Goal: Information Seeking & Learning: Understand process/instructions

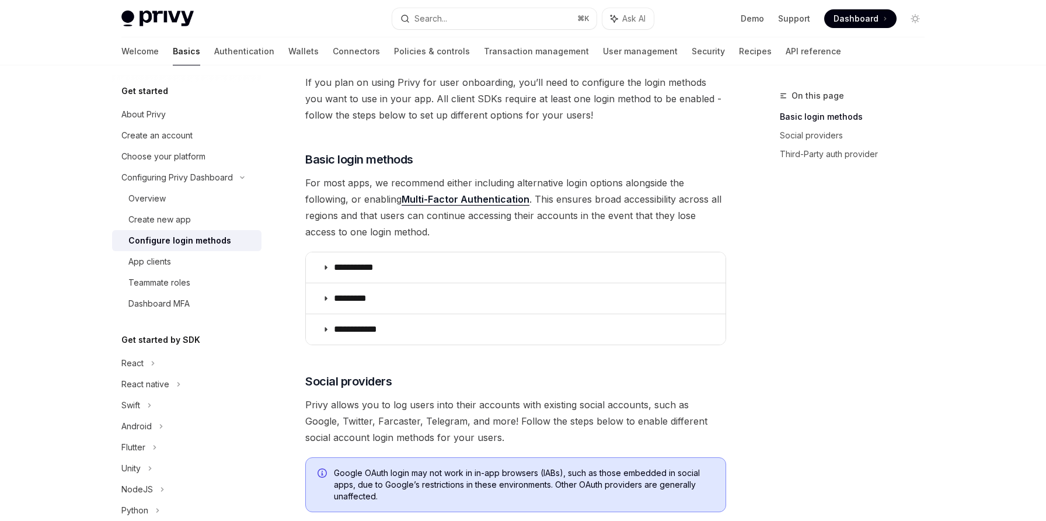
scroll to position [93, 0]
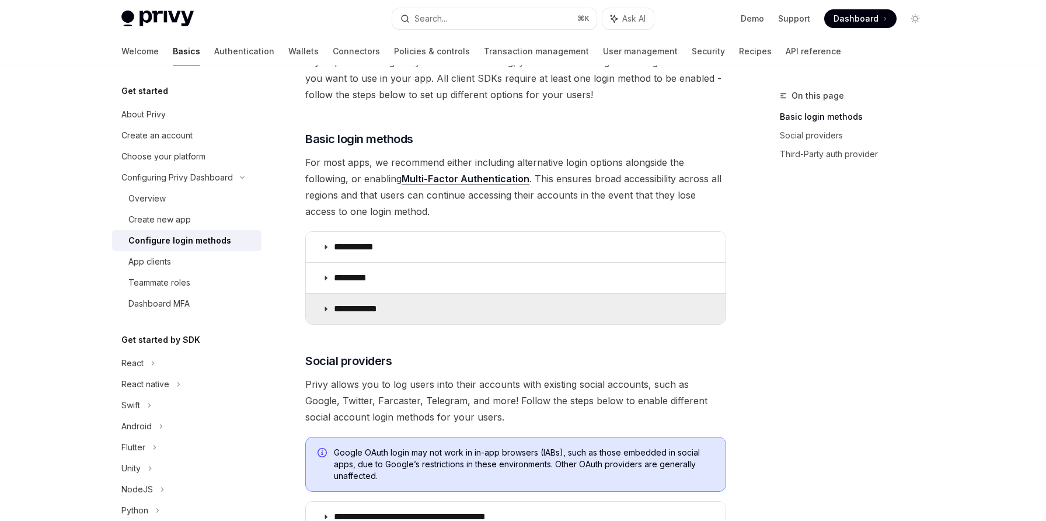
click at [406, 302] on summary "**********" at bounding box center [516, 309] width 420 height 30
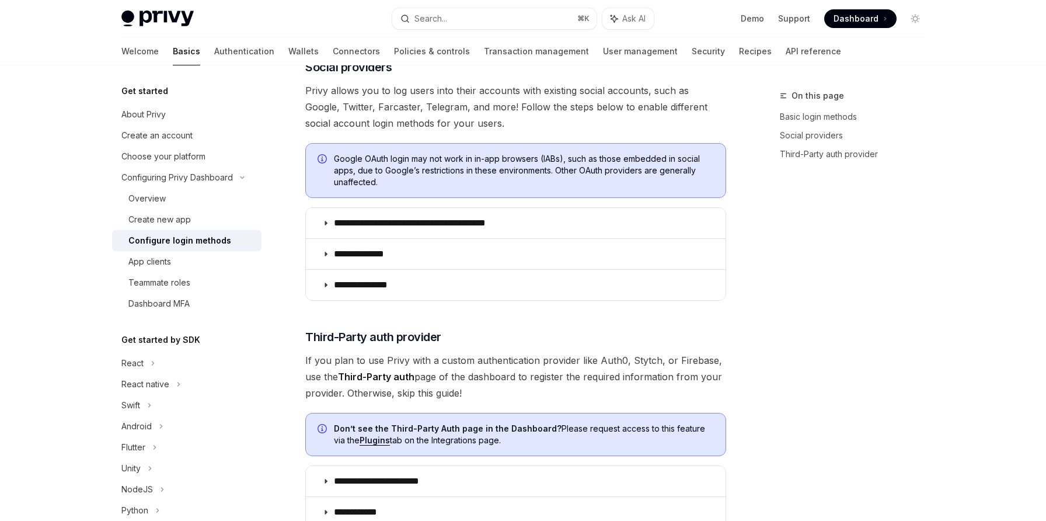
scroll to position [723, 0]
click at [214, 60] on link "Authentication" at bounding box center [244, 51] width 60 height 28
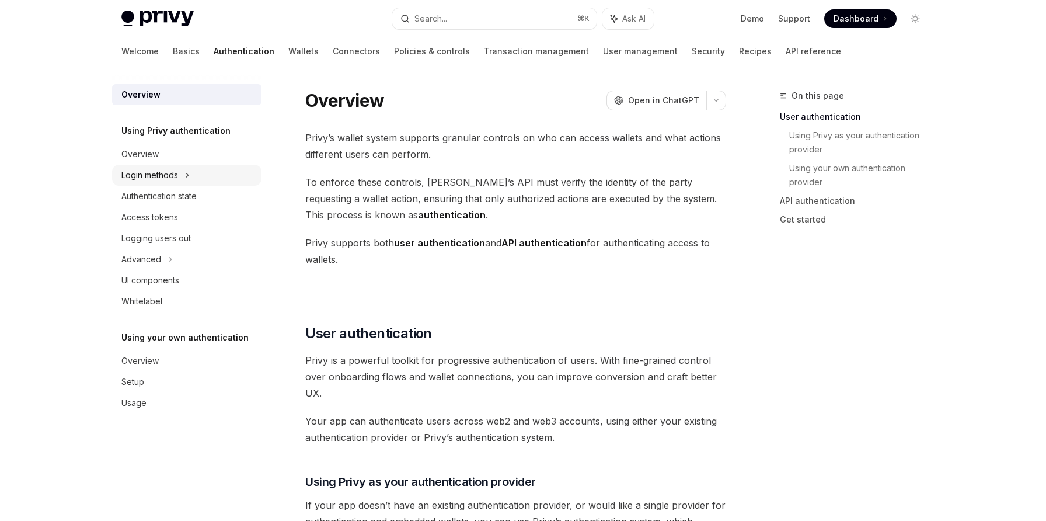
click at [217, 177] on div "Login methods" at bounding box center [186, 175] width 149 height 21
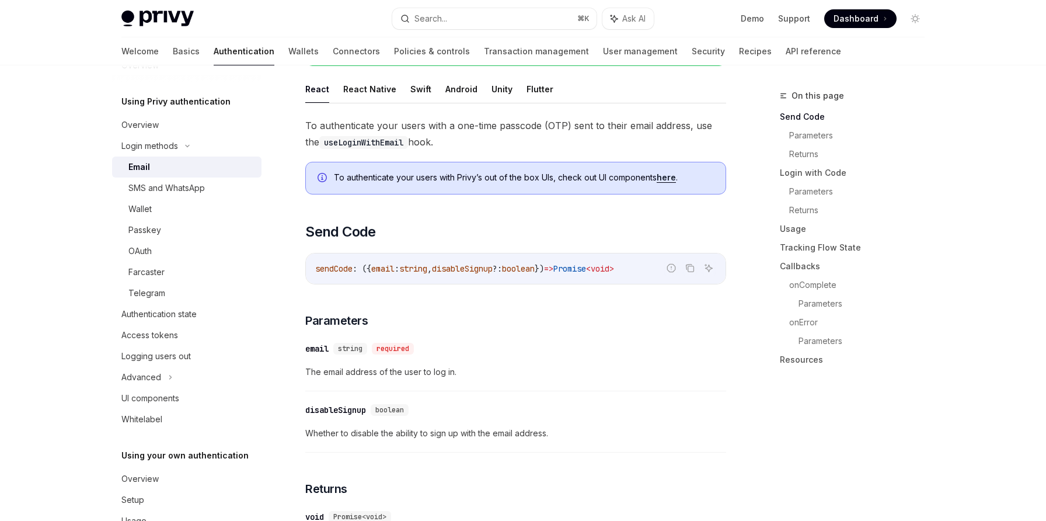
scroll to position [180, 0]
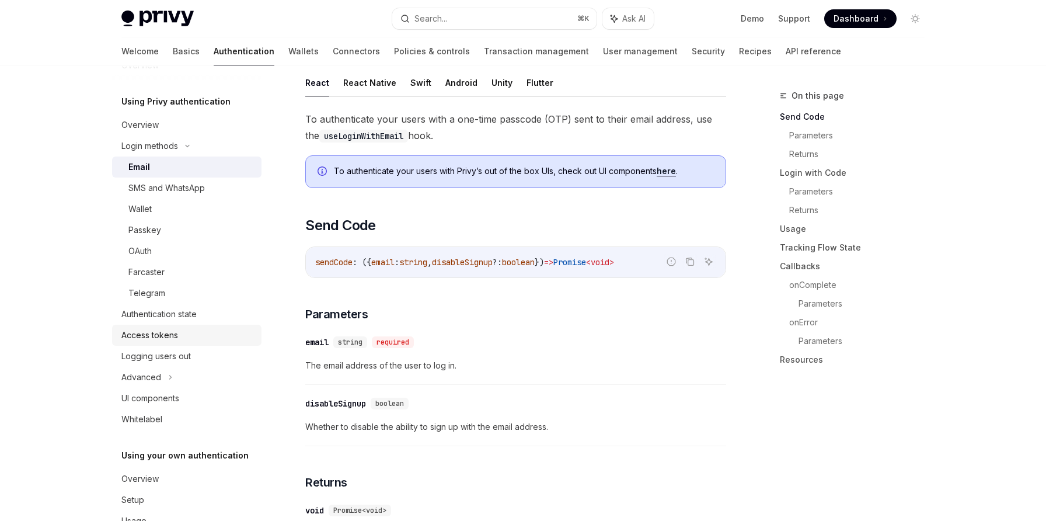
click at [178, 333] on div "Access tokens" at bounding box center [187, 335] width 133 height 14
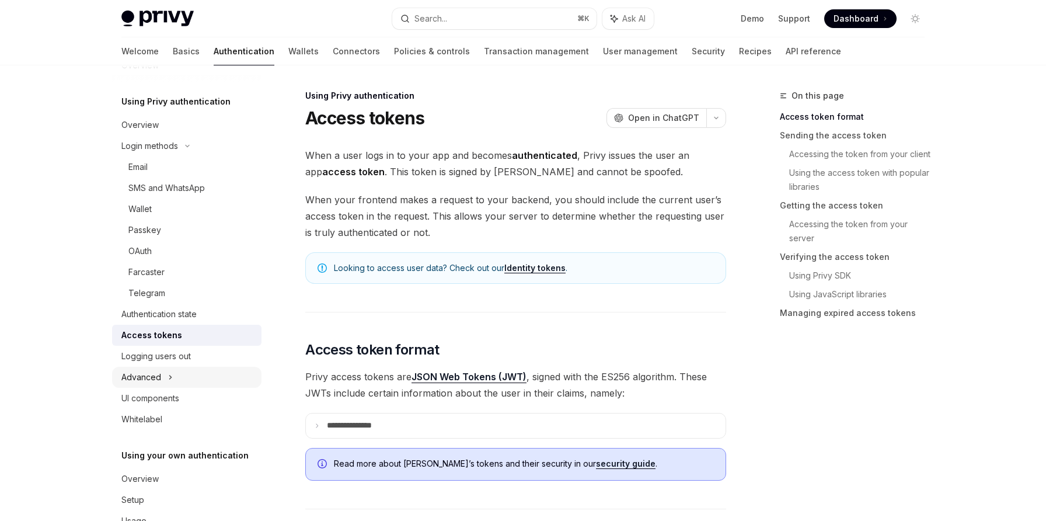
click at [168, 371] on icon at bounding box center [170, 377] width 5 height 14
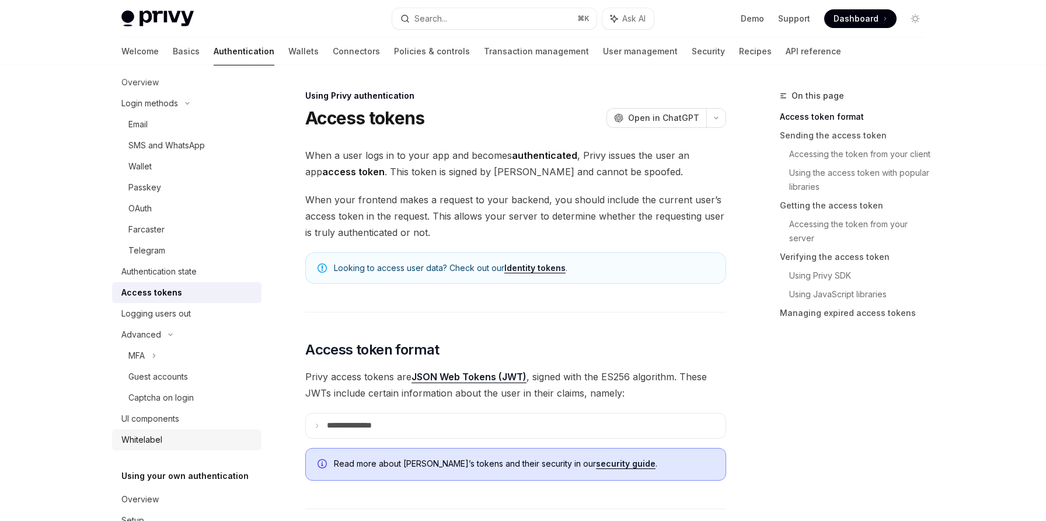
scroll to position [126, 0]
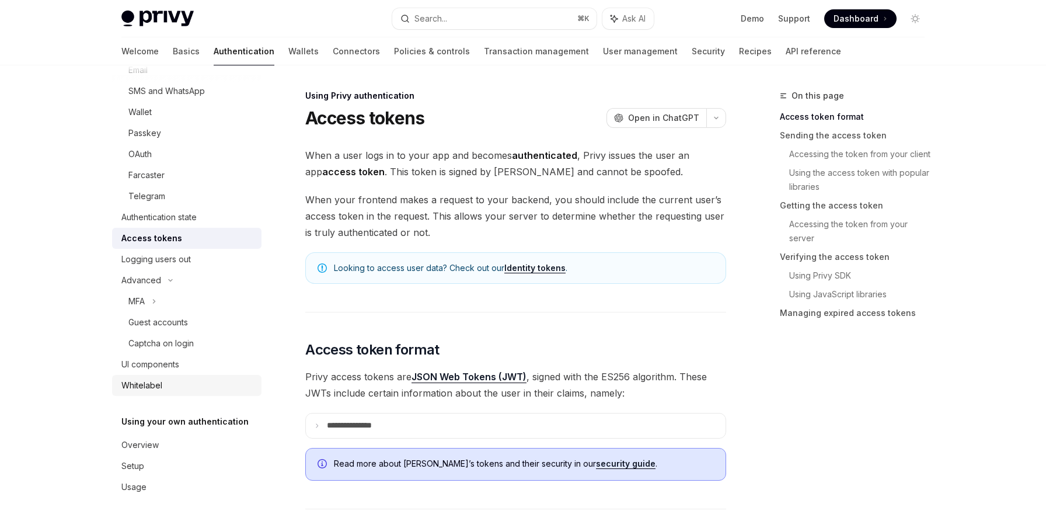
click at [177, 439] on div "Overview" at bounding box center [187, 445] width 133 height 14
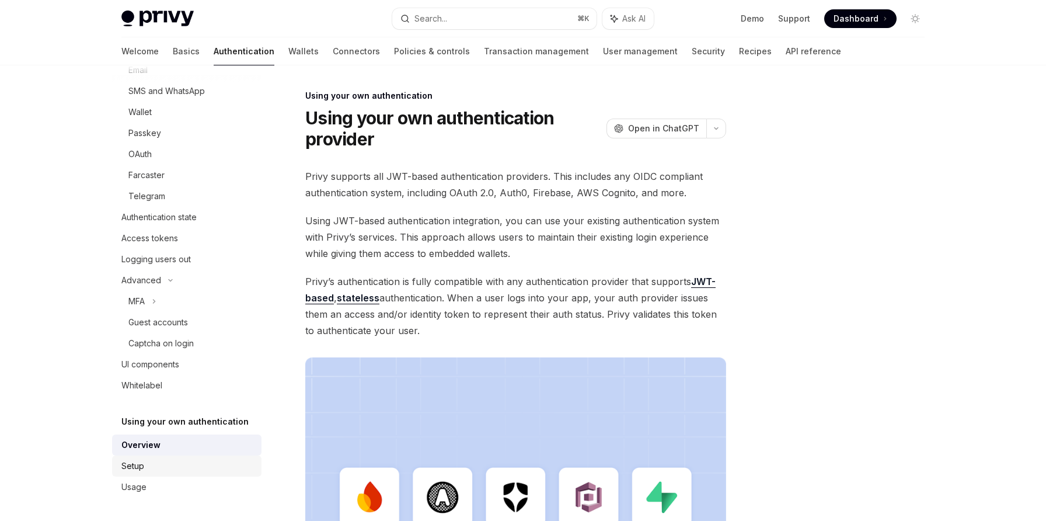
click at [175, 471] on div "Setup" at bounding box center [187, 466] width 133 height 14
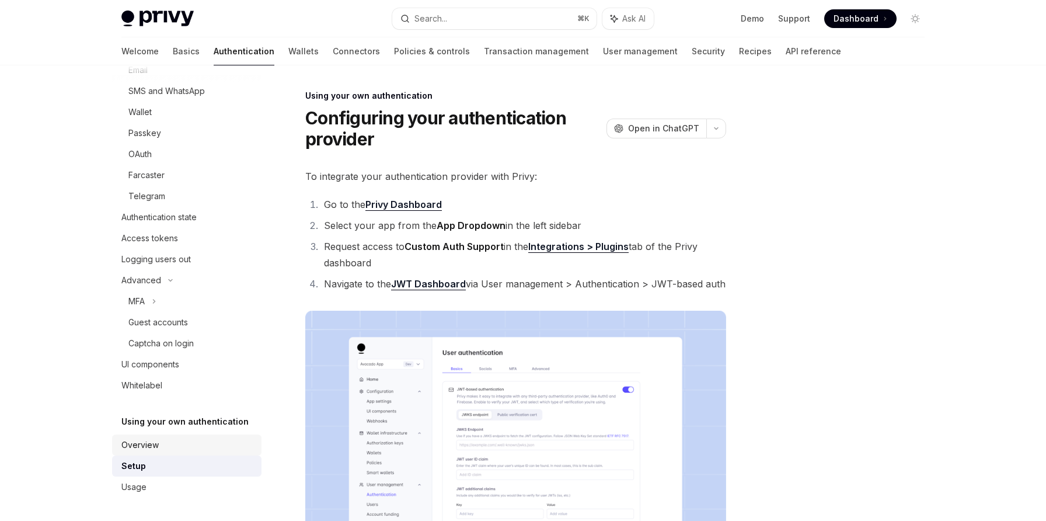
click at [176, 452] on link "Overview" at bounding box center [186, 444] width 149 height 21
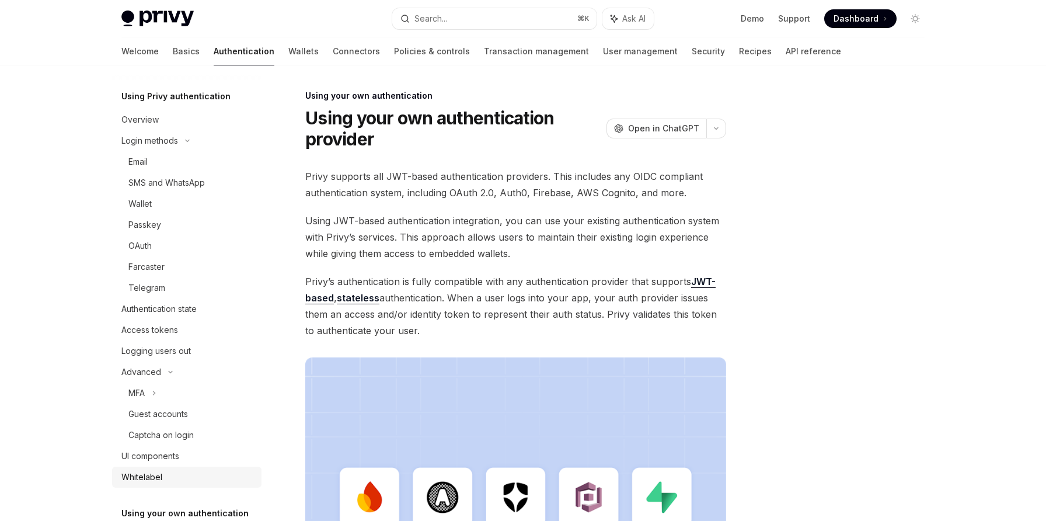
scroll to position [34, 0]
click at [168, 124] on div "Overview" at bounding box center [187, 120] width 133 height 14
type textarea "*"
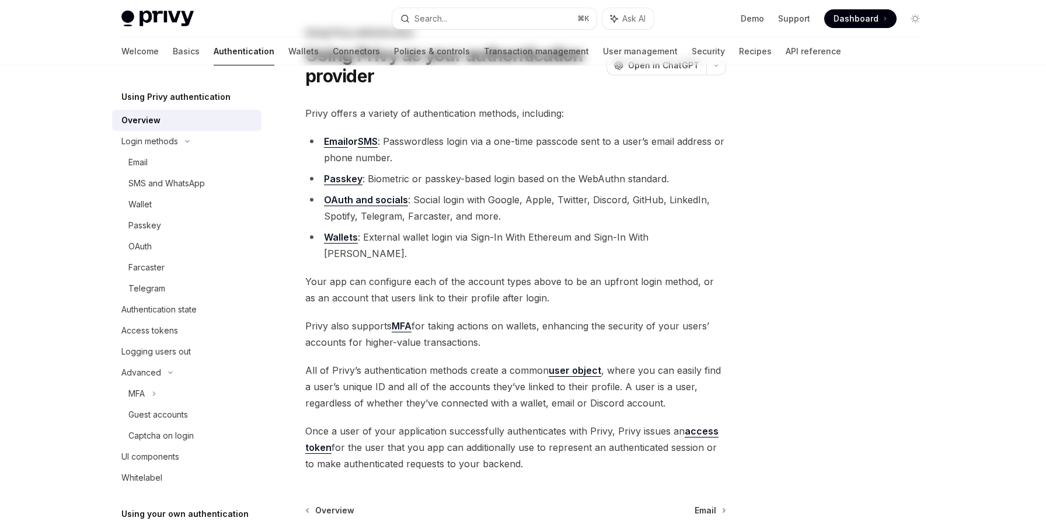
scroll to position [171, 0]
